Goal: Task Accomplishment & Management: Complete application form

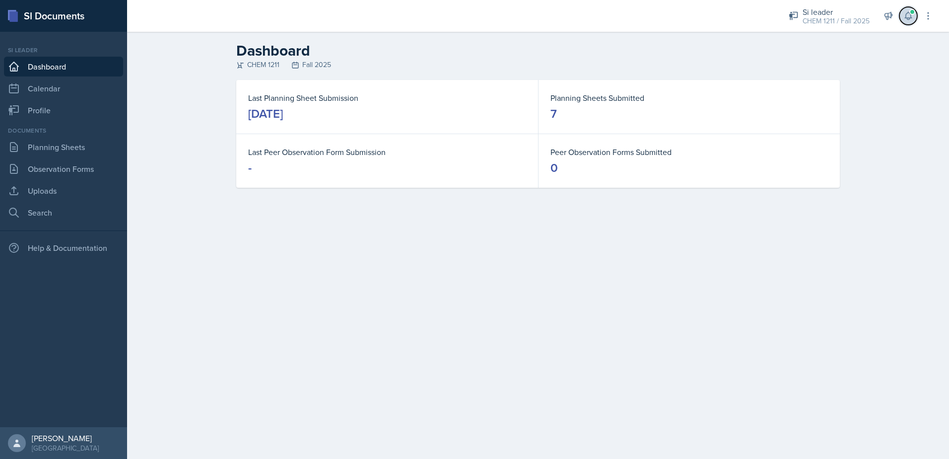
click at [913, 9] on span at bounding box center [912, 12] width 6 height 6
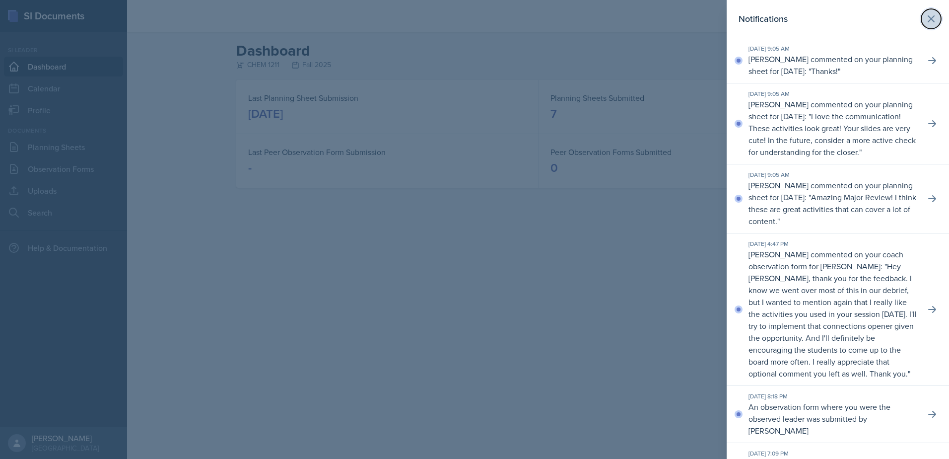
click at [928, 18] on icon at bounding box center [931, 19] width 6 height 6
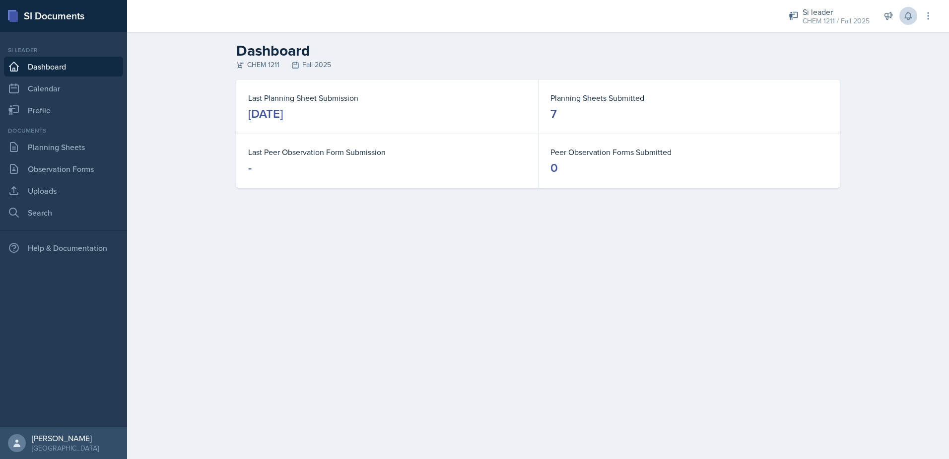
click at [859, 30] on div "Si leader CHEM 1211 / Fall 2025 Team lead Demon SI of [GEOGRAPHIC_DATA] / Fall …" at bounding box center [854, 16] width 158 height 32
click at [856, 25] on div "CHEM 1211 / Fall 2025" at bounding box center [835, 21] width 67 height 10
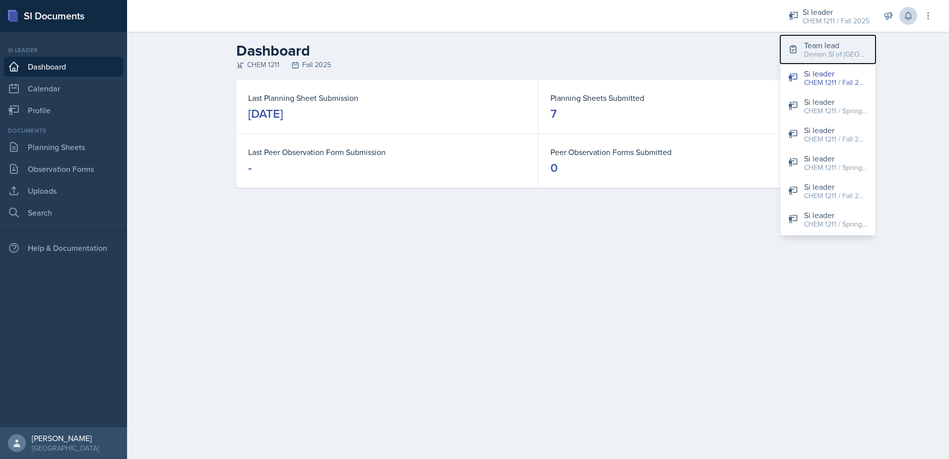
click at [846, 57] on div "Demon SI of [GEOGRAPHIC_DATA] / Fall 2025" at bounding box center [836, 54] width 64 height 10
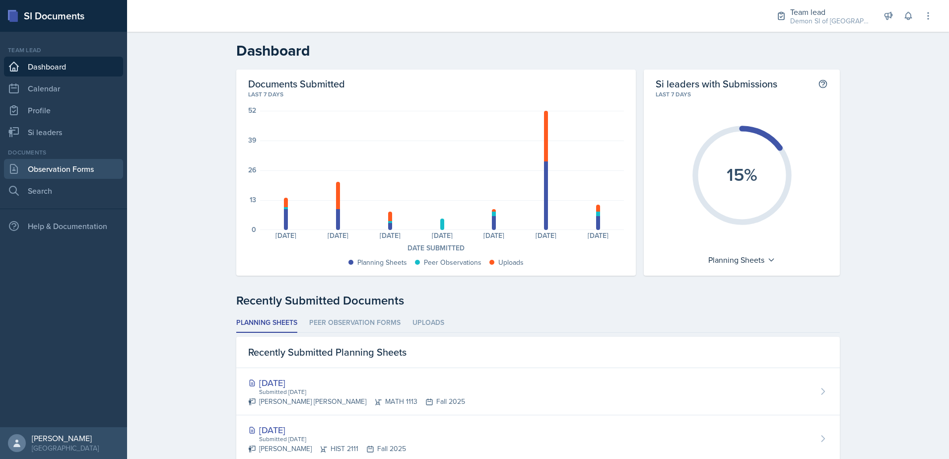
click at [101, 173] on link "Observation Forms" at bounding box center [63, 169] width 119 height 20
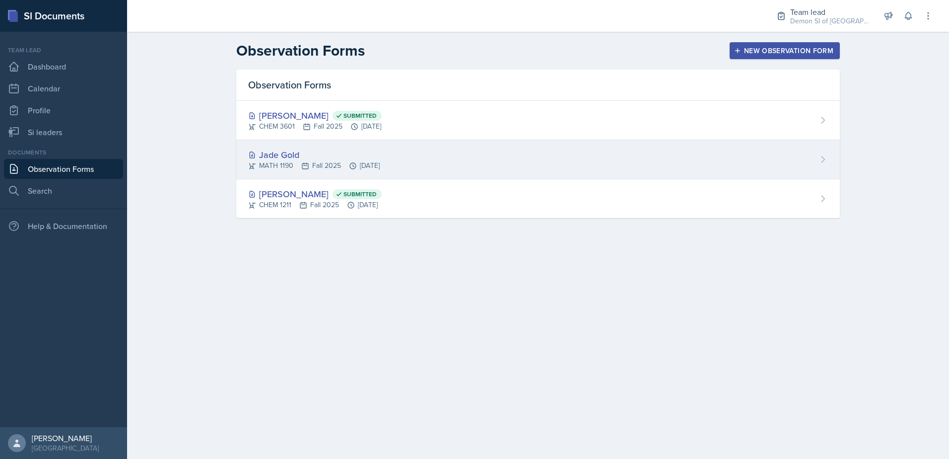
click at [284, 150] on div "Jade Gold" at bounding box center [314, 154] width 132 height 13
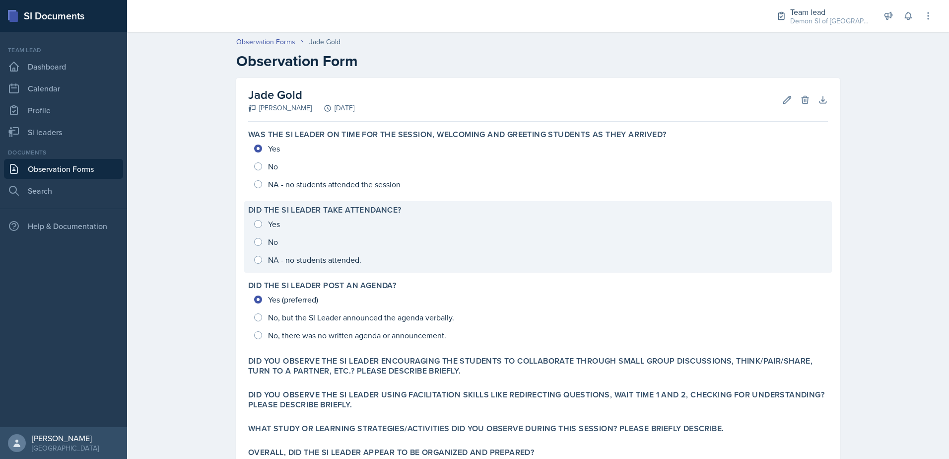
click at [258, 226] on div "Yes No NA - no students attended." at bounding box center [538, 242] width 580 height 54
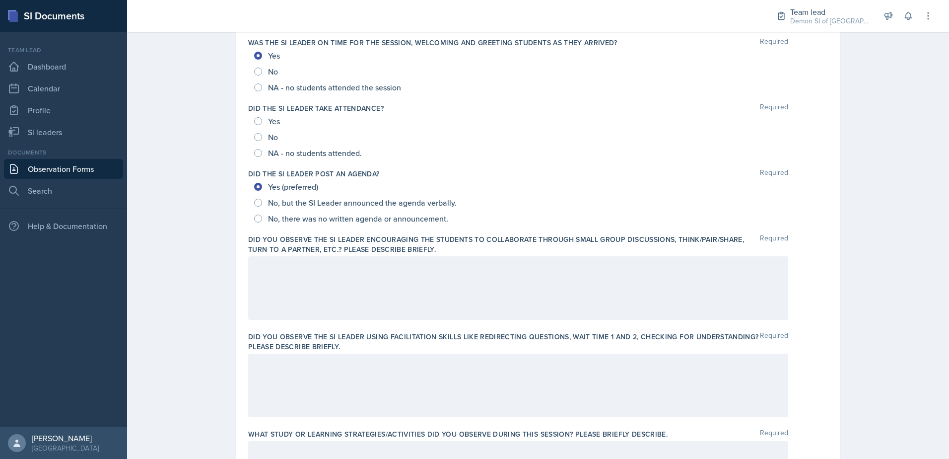
scroll to position [99, 0]
click at [254, 120] on input "Yes" at bounding box center [258, 119] width 8 height 8
radio input "true"
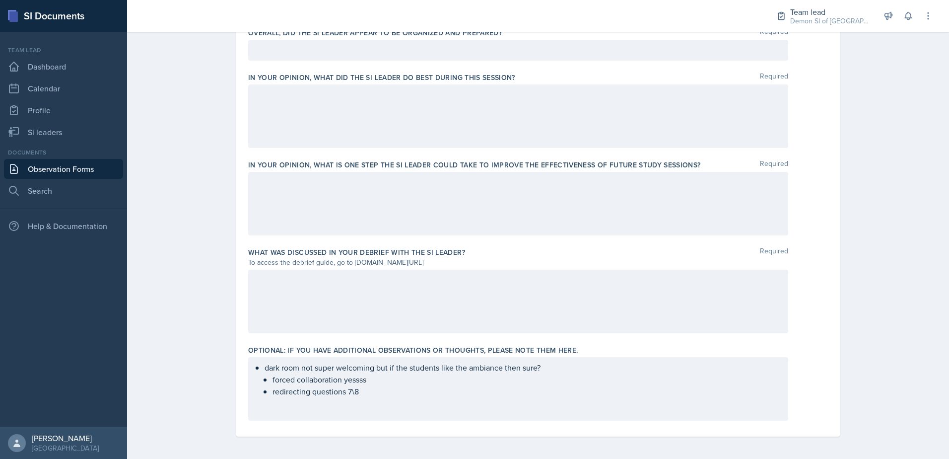
scroll to position [587, 0]
click at [326, 287] on div at bounding box center [518, 300] width 540 height 64
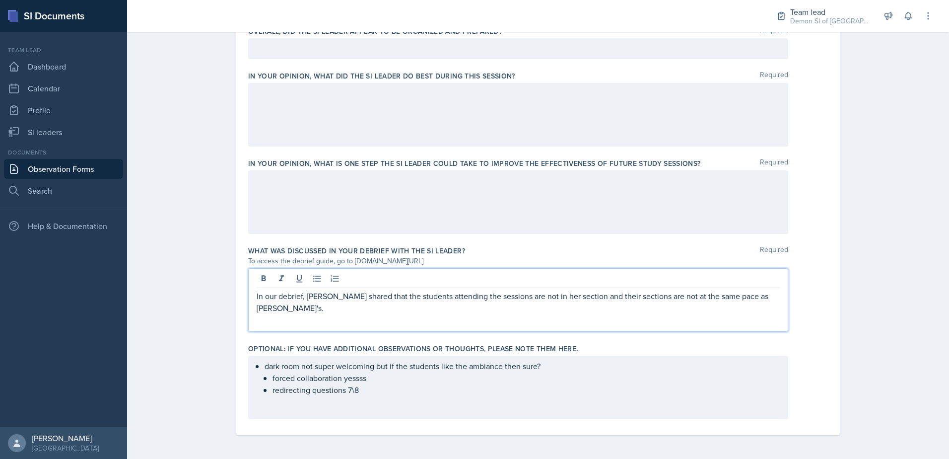
drag, startPoint x: 486, startPoint y: 297, endPoint x: 514, endPoint y: 309, distance: 30.2
click at [486, 297] on p "In our debrief, [PERSON_NAME] shared that the students attending the sessions a…" at bounding box center [518, 302] width 523 height 24
click at [453, 298] on p "In our debrief, [PERSON_NAME] shared that the students attending the session ar…" at bounding box center [518, 302] width 523 height 24
click at [759, 296] on p "In our debrief, [PERSON_NAME] shared that the students attending this session a…" at bounding box center [518, 302] width 523 height 24
click at [514, 302] on p "In our debrief, [PERSON_NAME] shared that the students attending this session a…" at bounding box center [518, 302] width 523 height 24
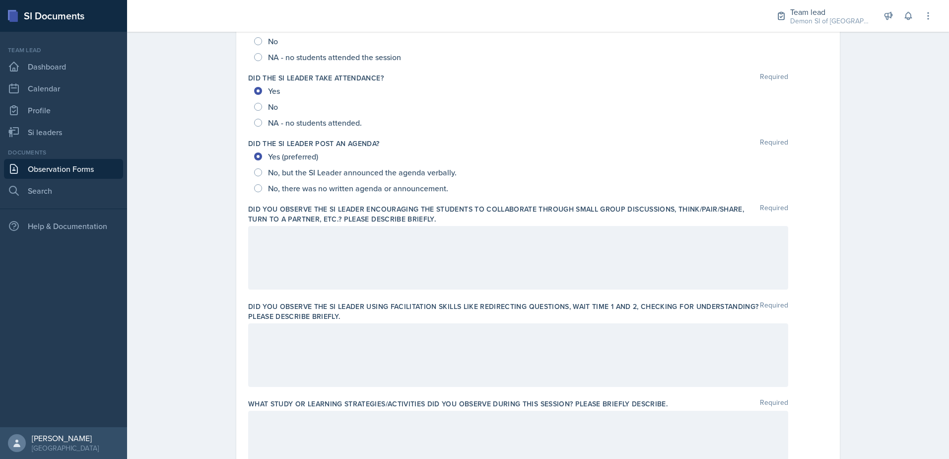
scroll to position [140, 0]
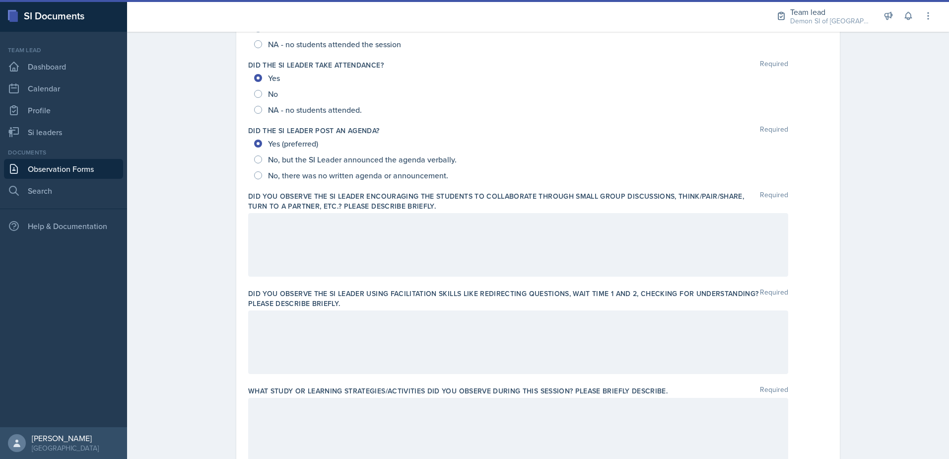
click at [449, 247] on div at bounding box center [518, 245] width 540 height 64
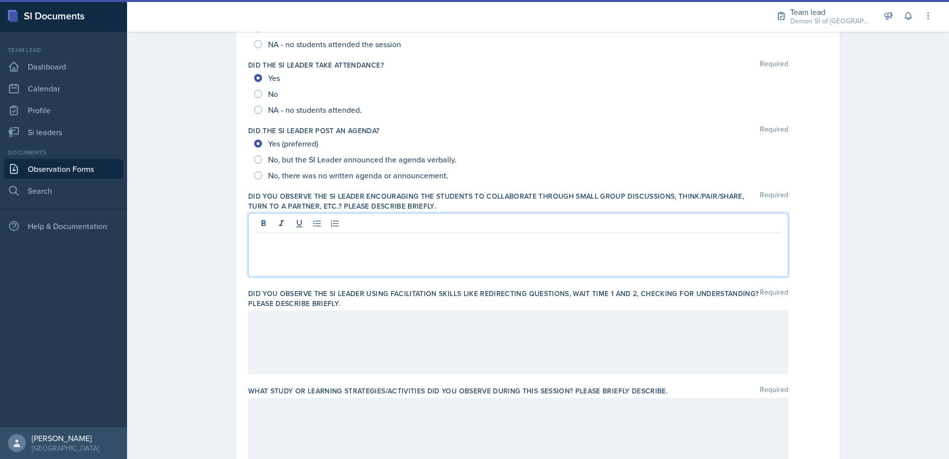
scroll to position [158, 0]
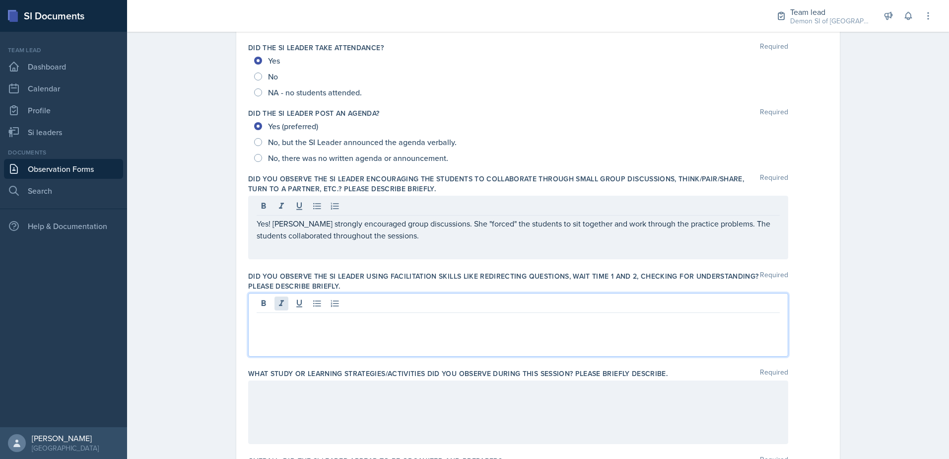
click at [273, 308] on div at bounding box center [518, 325] width 540 height 64
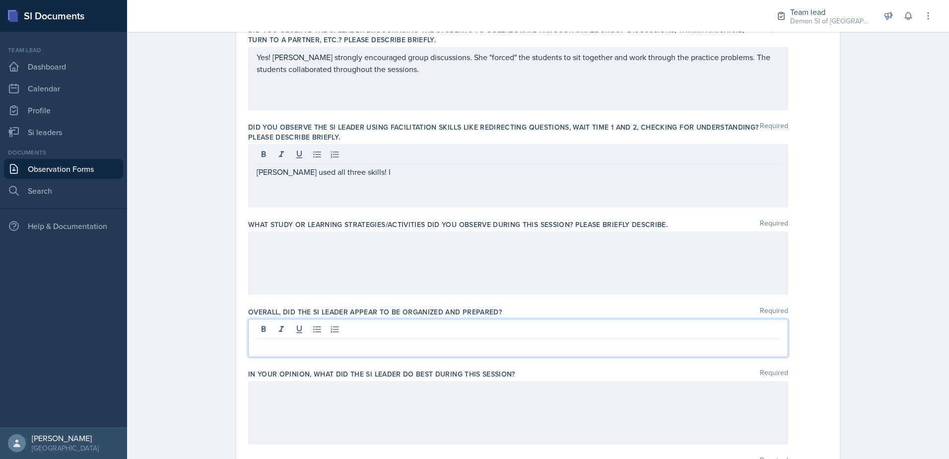
scroll to position [324, 0]
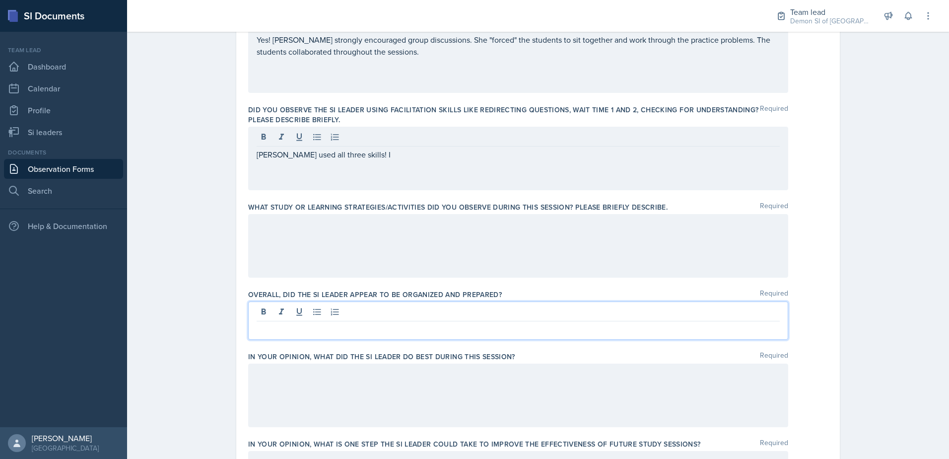
click at [446, 333] on p at bounding box center [518, 329] width 523 height 12
click at [742, 182] on div "[PERSON_NAME] used all three skills! I" at bounding box center [518, 159] width 540 height 64
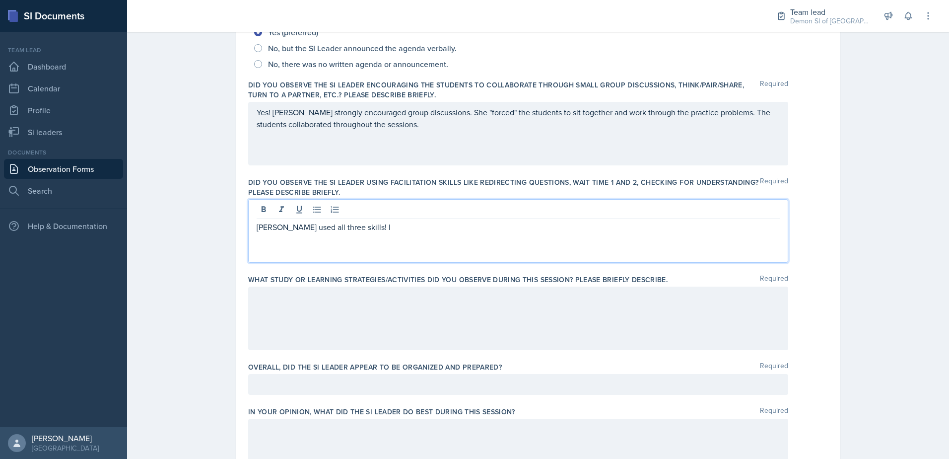
scroll to position [0, 0]
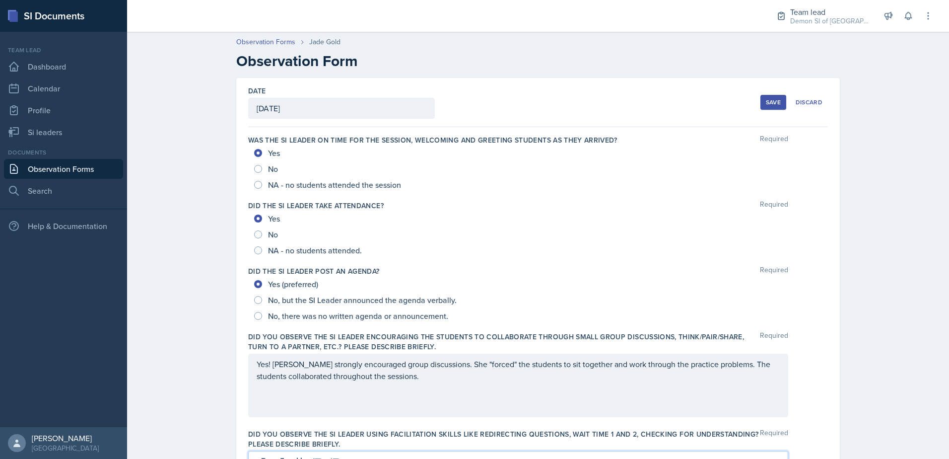
click at [769, 95] on button "Save" at bounding box center [773, 102] width 26 height 15
